Goal: Check status: Check status

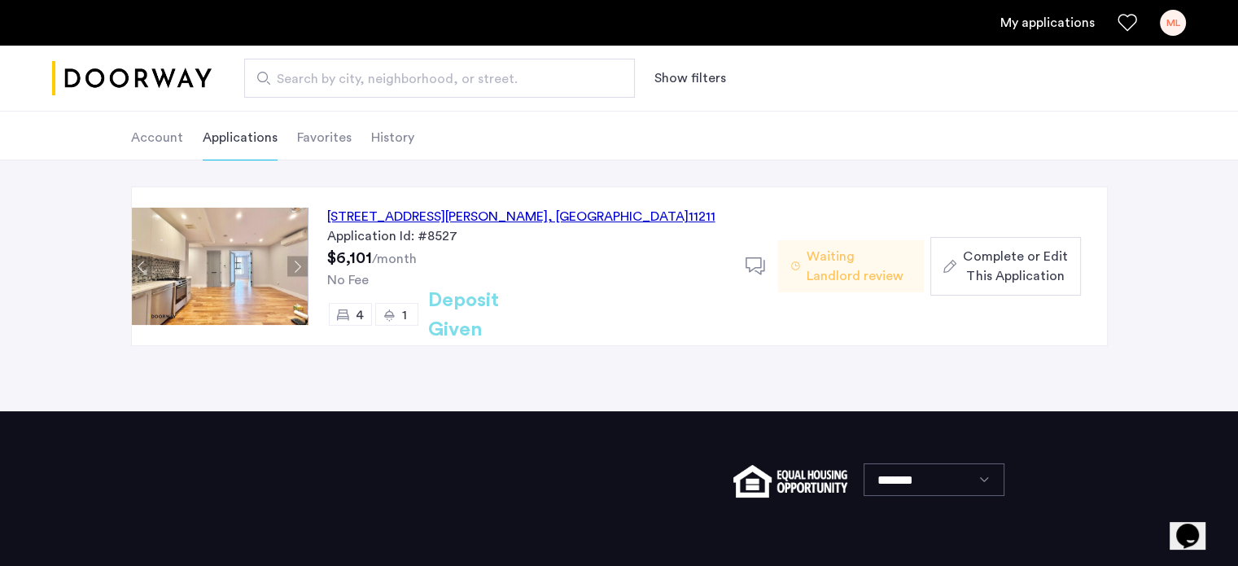
click at [584, 226] on div "Application Id: #8527" at bounding box center [526, 236] width 399 height 20
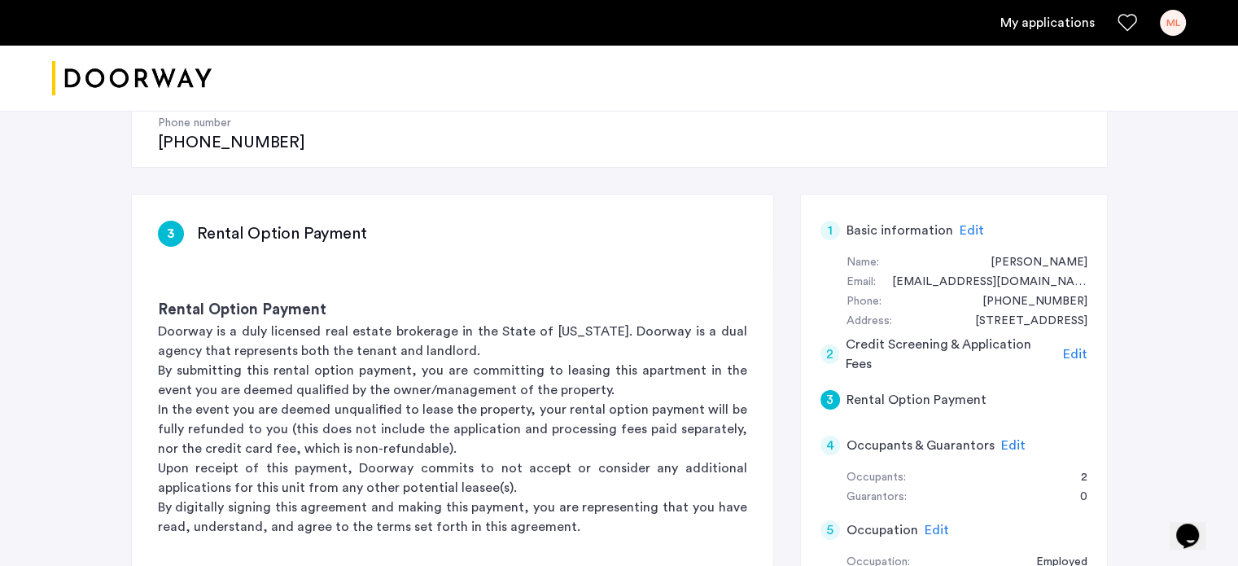
scroll to position [229, 0]
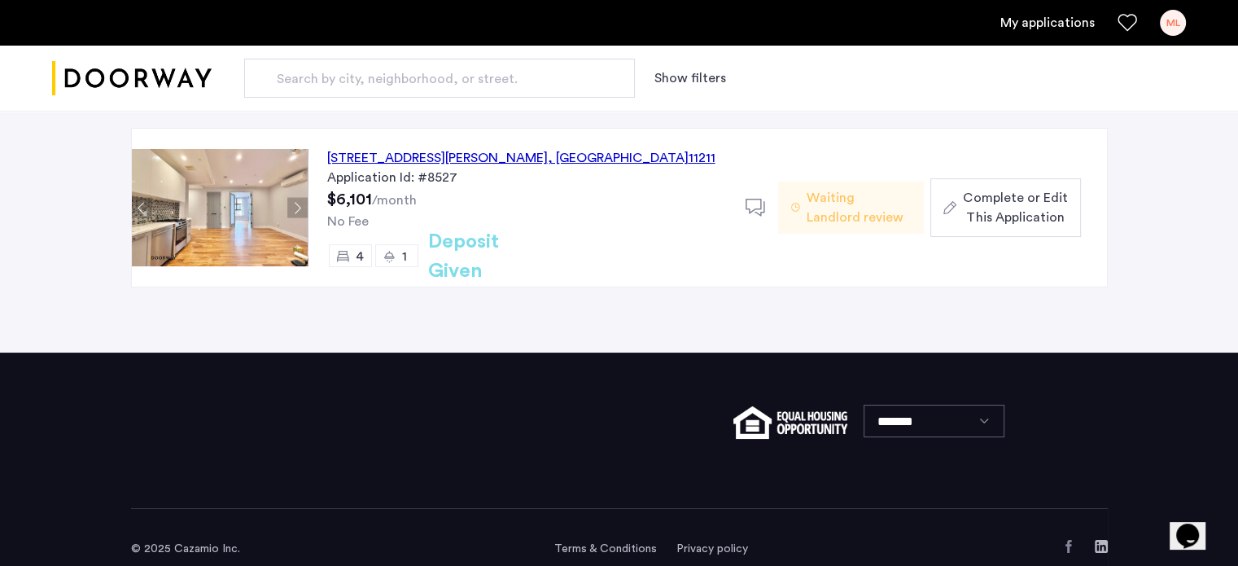
scroll to position [163, 0]
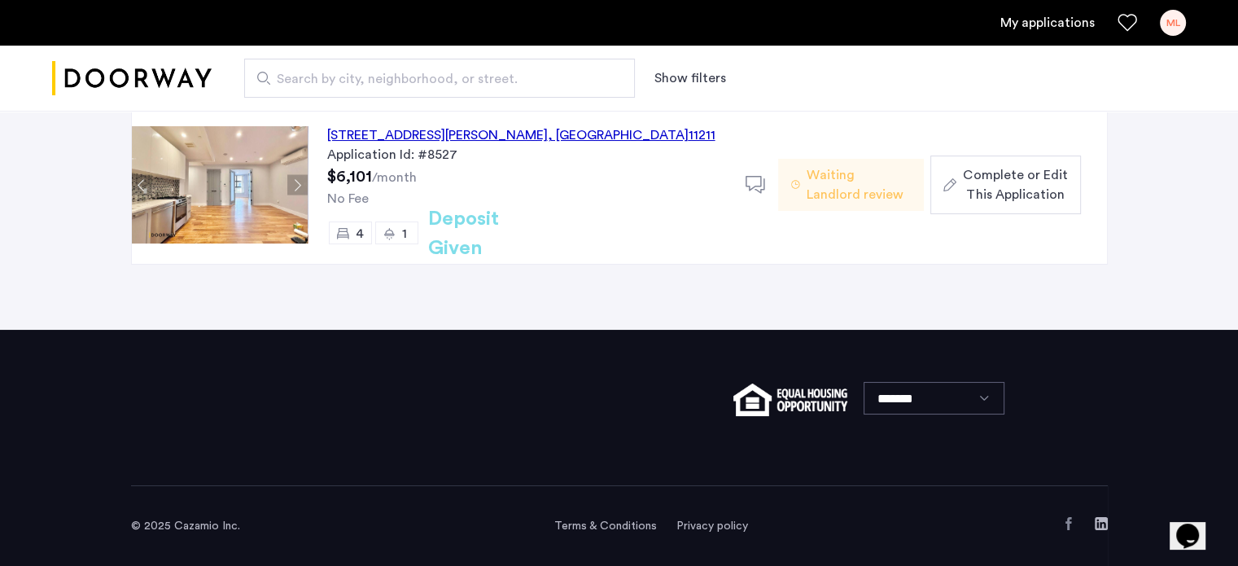
click at [807, 191] on span "Waiting Landlord review" at bounding box center [859, 184] width 104 height 39
